Goal: Find specific page/section: Find specific page/section

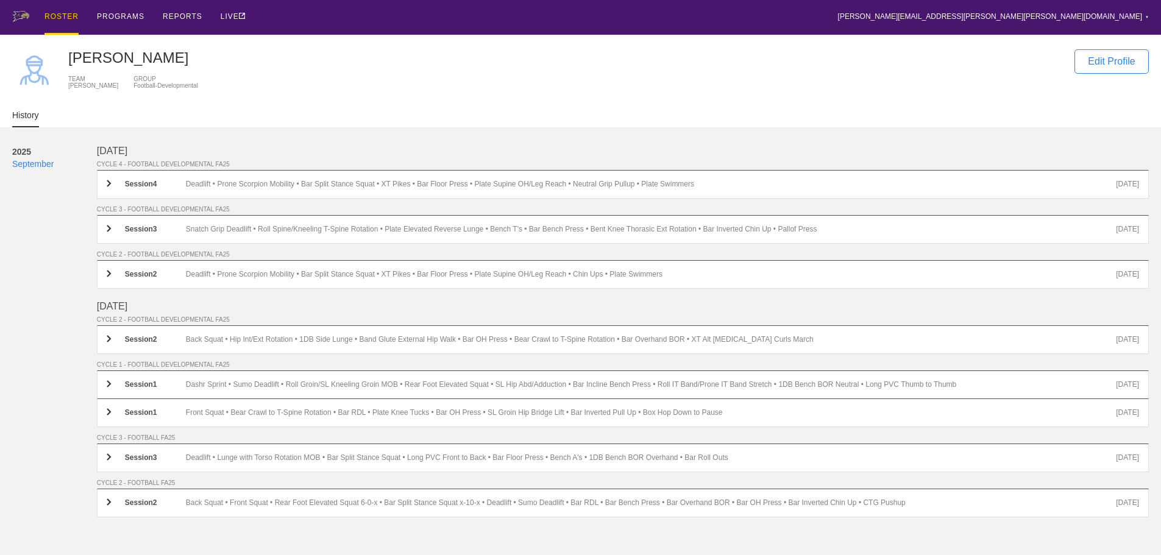
click at [69, 12] on div "ROSTER" at bounding box center [61, 17] width 34 height 35
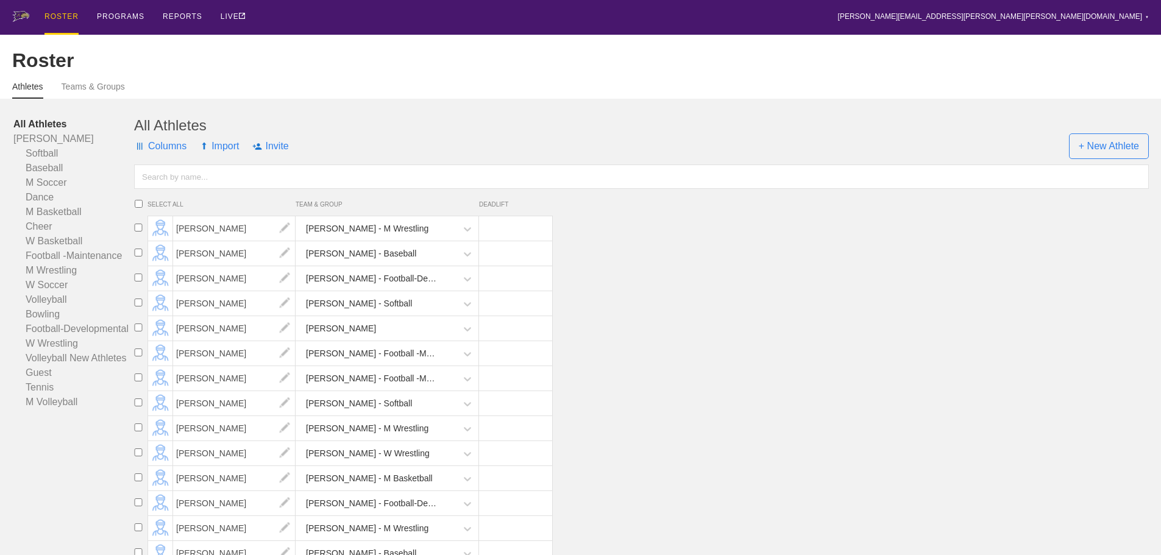
click at [232, 189] on input "text" at bounding box center [641, 176] width 1014 height 24
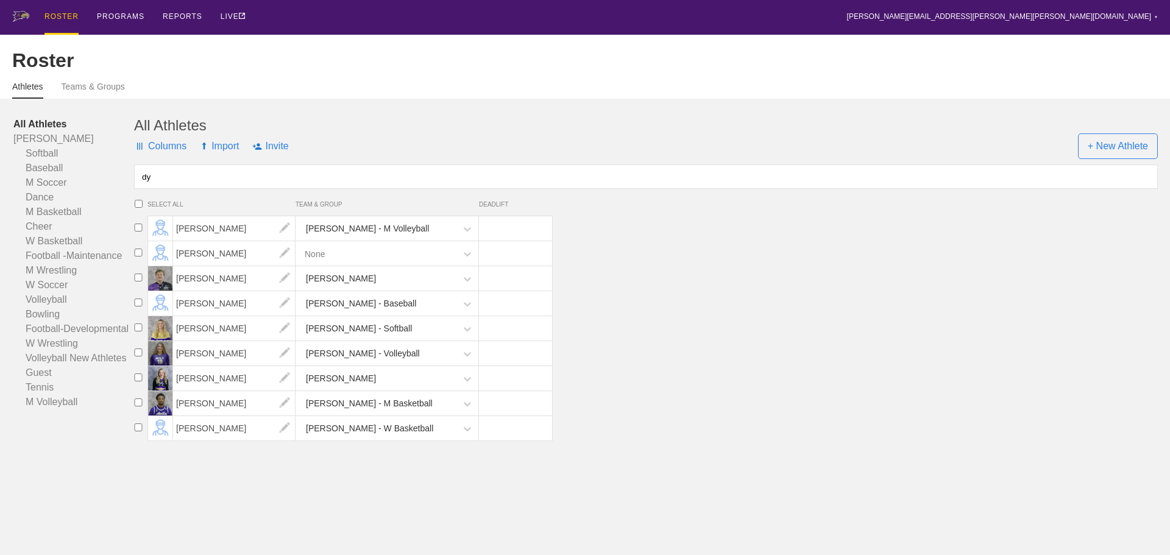
type input "d"
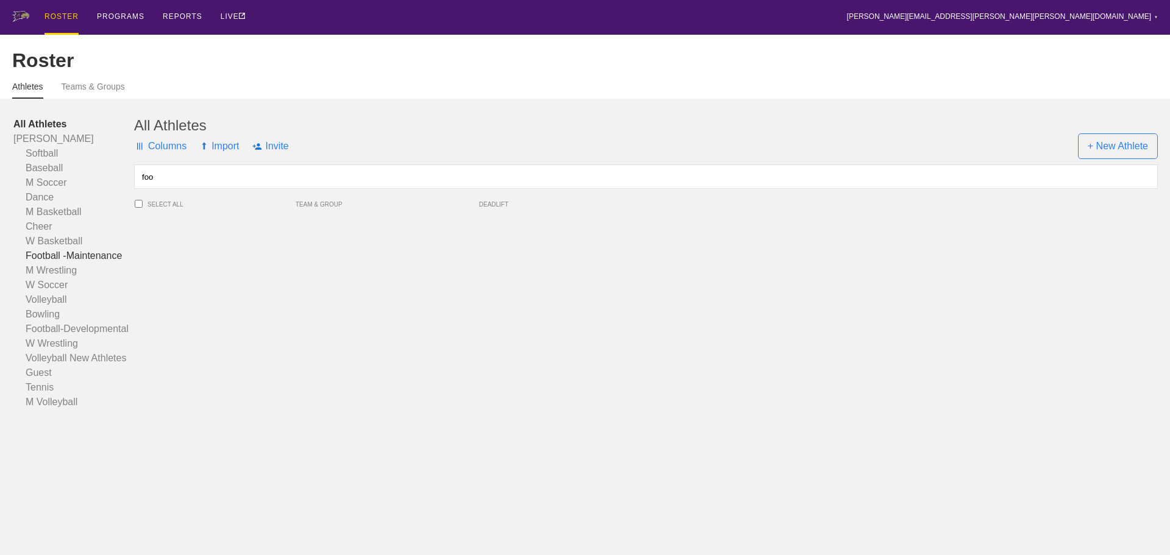
type input "foo"
click at [73, 263] on link "Football -Maintenance" at bounding box center [73, 256] width 121 height 15
drag, startPoint x: 186, startPoint y: 180, endPoint x: 40, endPoint y: 170, distance: 147.1
click at [40, 171] on div "All Athletes [PERSON_NAME] Softball Baseball M Soccer Dance M Basketball Cheer …" at bounding box center [584, 263] width 1145 height 292
